Goal: Navigation & Orientation: Find specific page/section

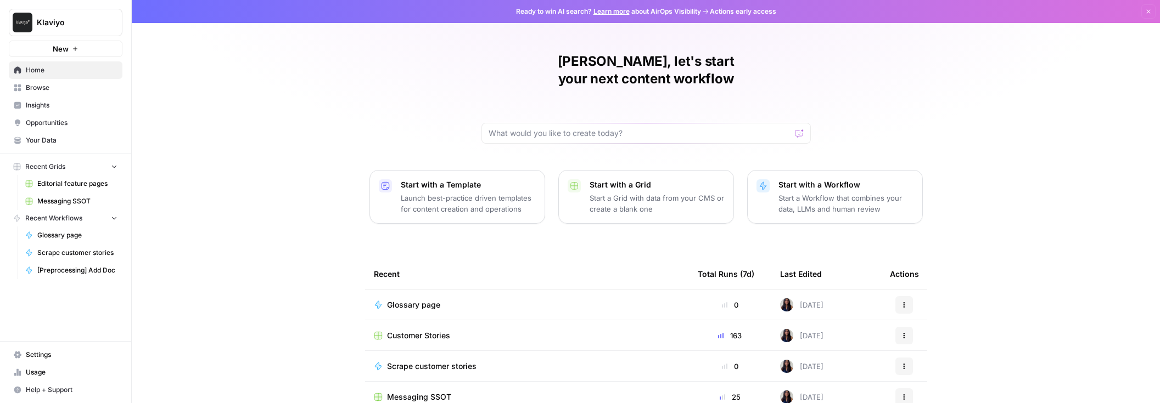
click at [56, 386] on span "Help + Support" at bounding box center [72, 390] width 92 height 10
click at [181, 350] on span "AirOps Academy" at bounding box center [184, 350] width 74 height 10
click at [57, 106] on span "Insights" at bounding box center [72, 105] width 92 height 10
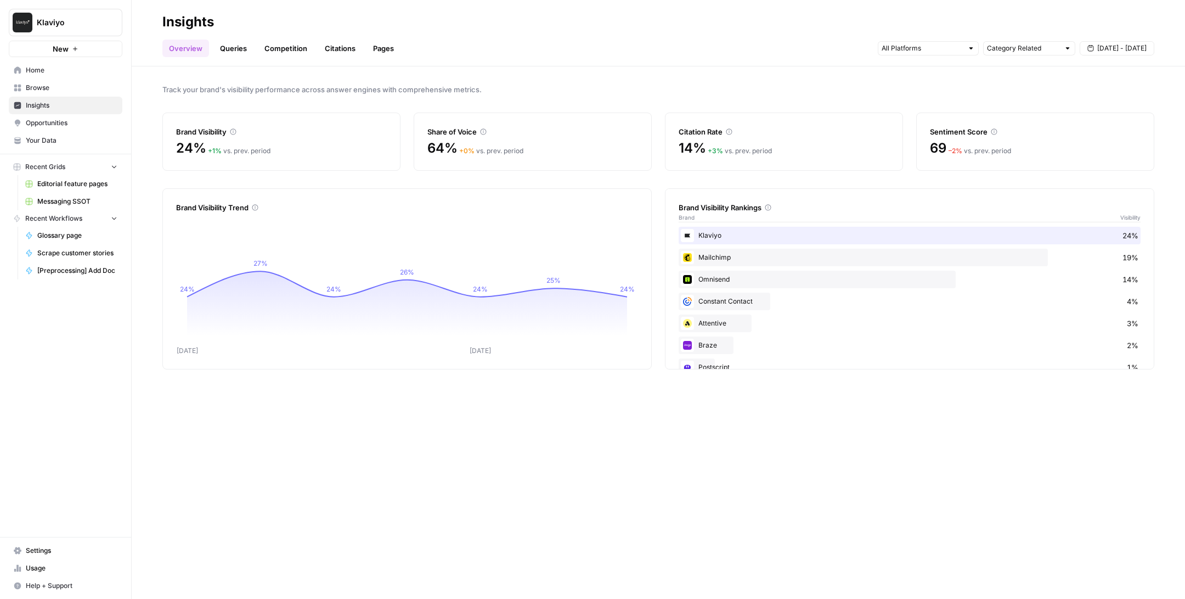
click at [389, 46] on link "Pages" at bounding box center [384, 49] width 34 height 18
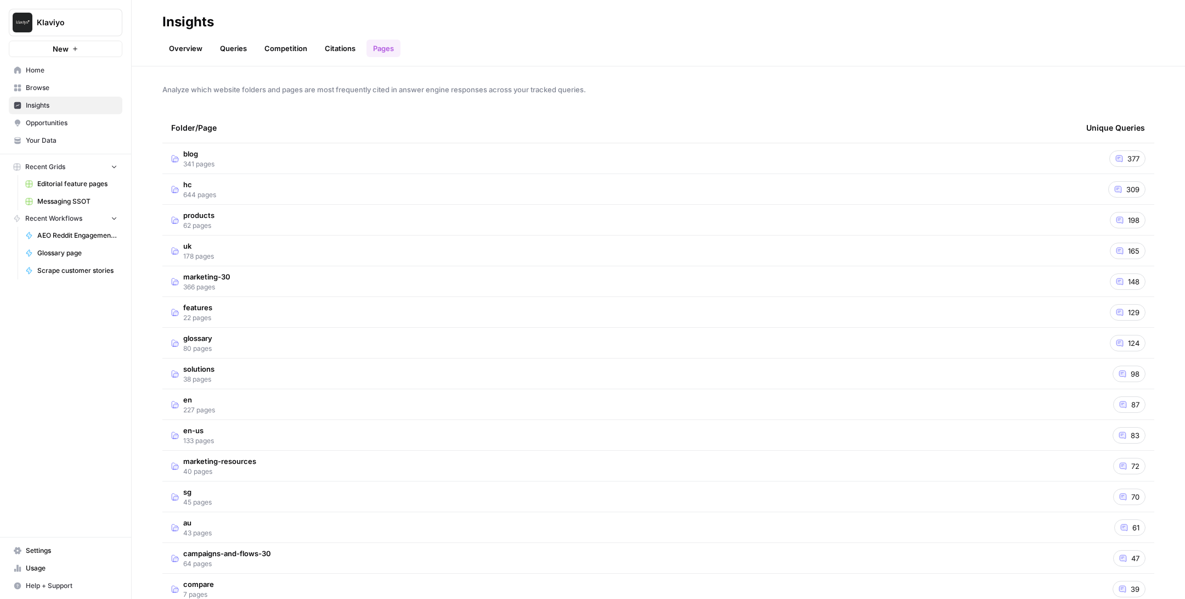
click at [47, 87] on span "Browse" at bounding box center [72, 88] width 92 height 10
